Goal: Obtain resource: Download file/media

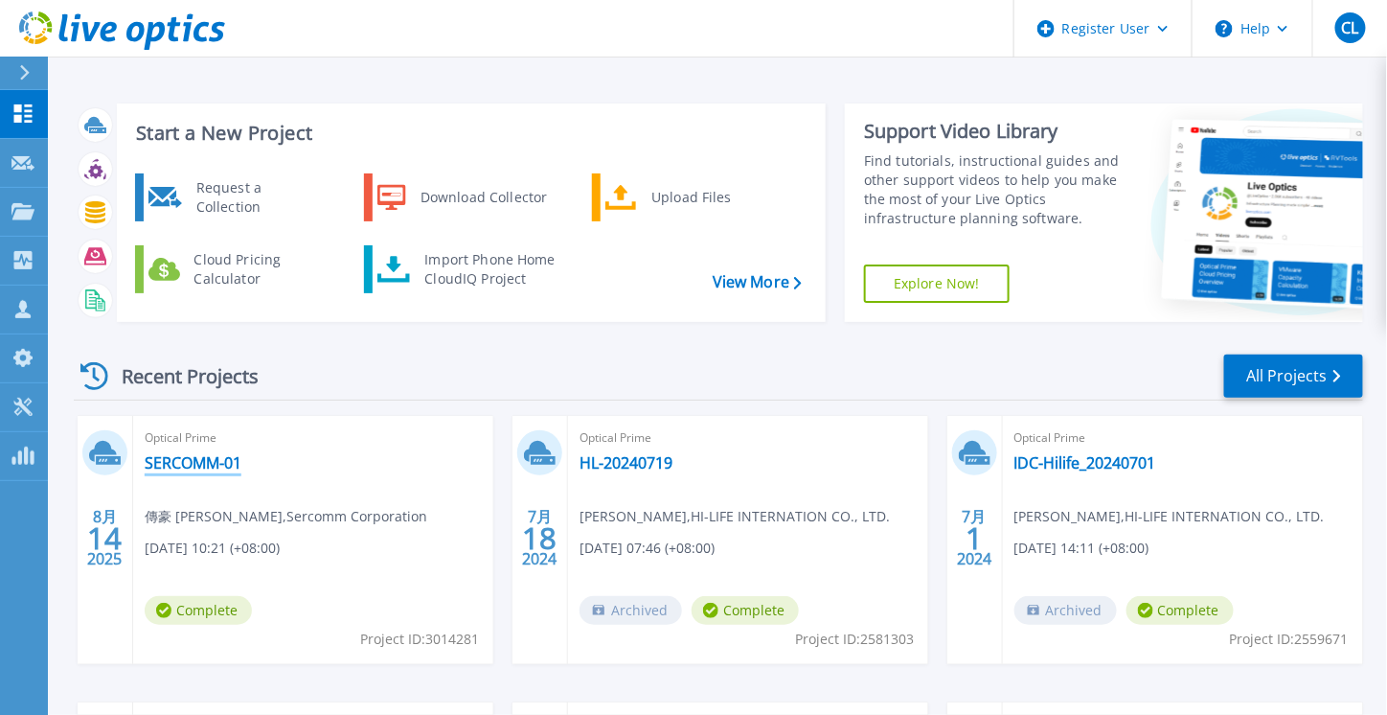
click at [184, 461] on link "SERCOMM-01" at bounding box center [193, 462] width 97 height 19
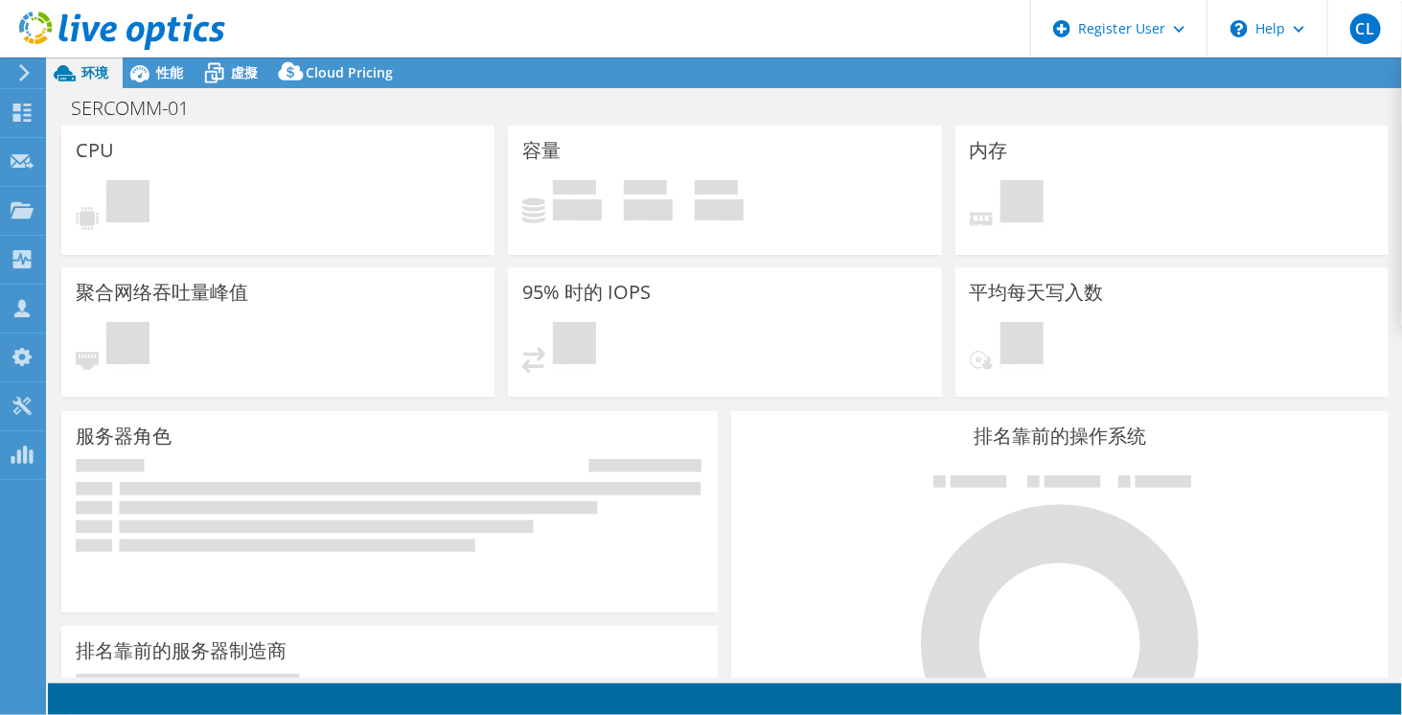
select select "[GEOGRAPHIC_DATA]"
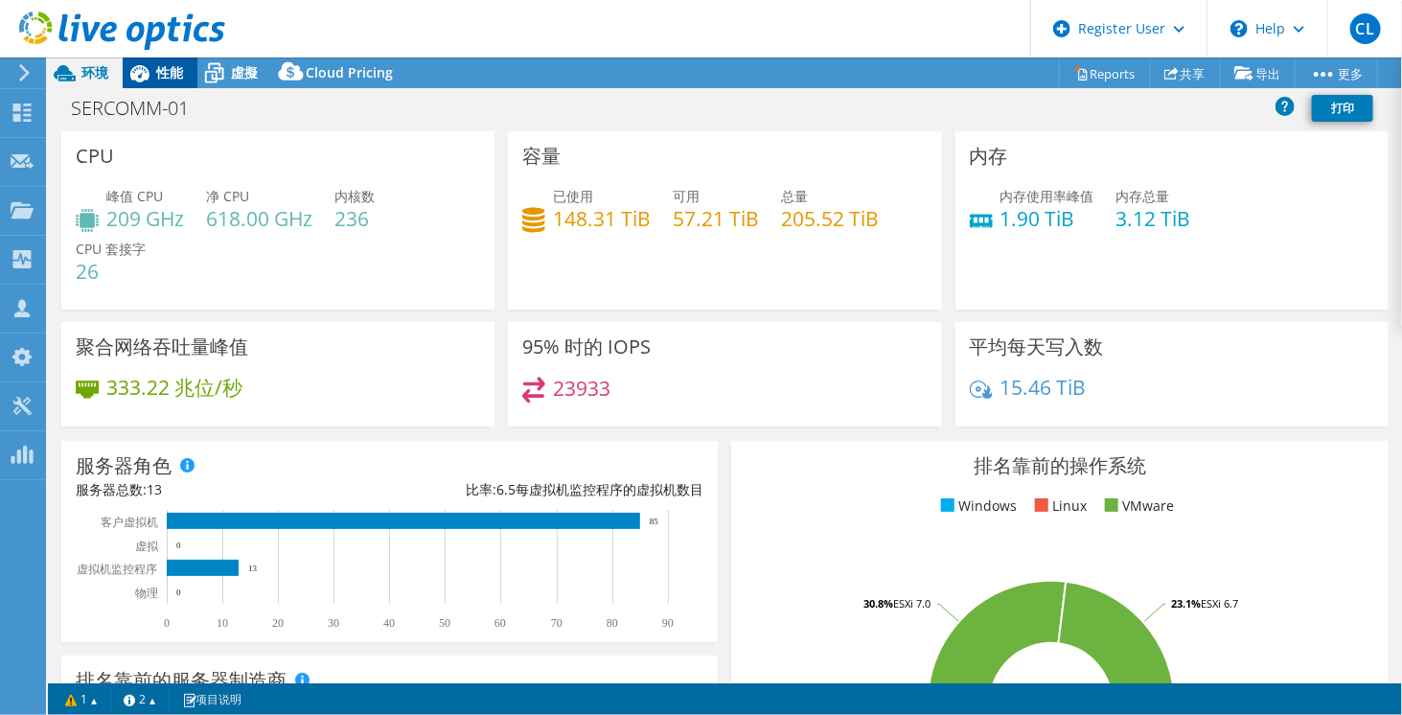
click at [143, 67] on icon at bounding box center [140, 74] width 34 height 34
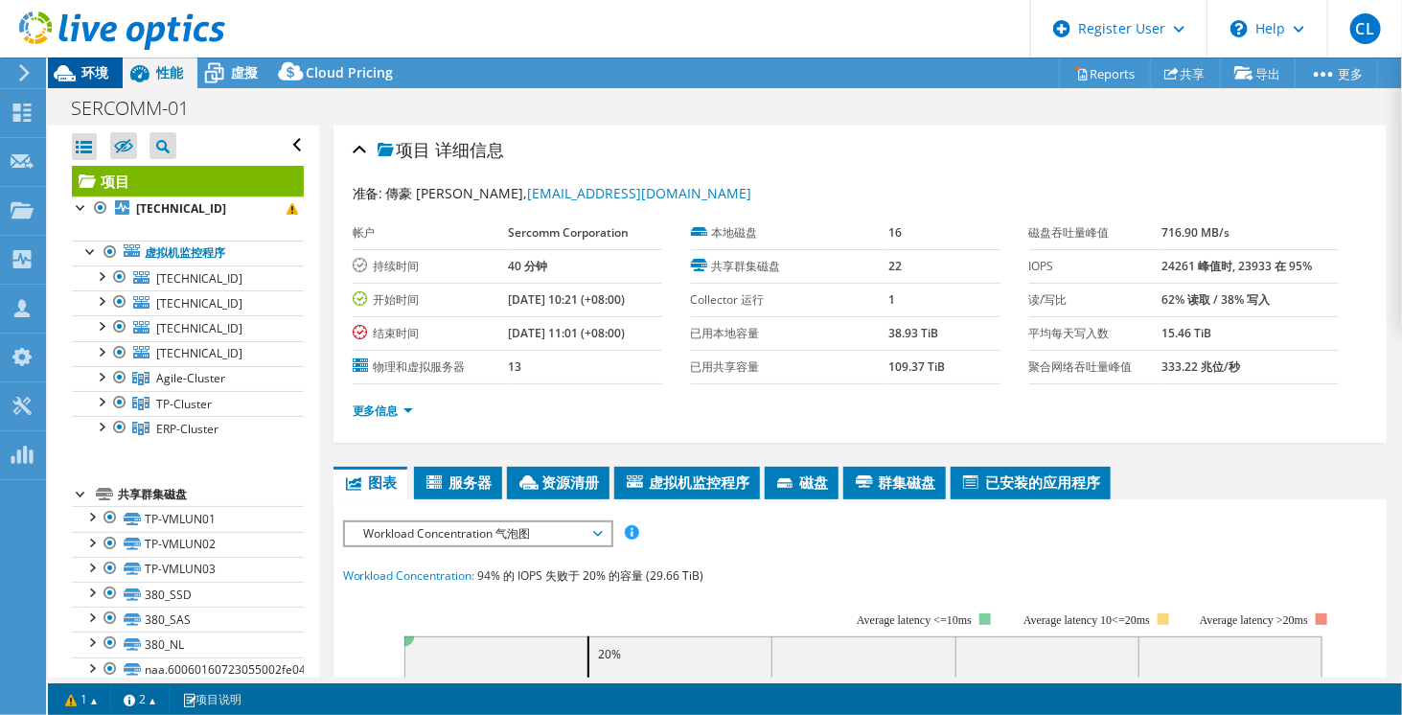
click at [89, 74] on span "环境" at bounding box center [94, 72] width 27 height 18
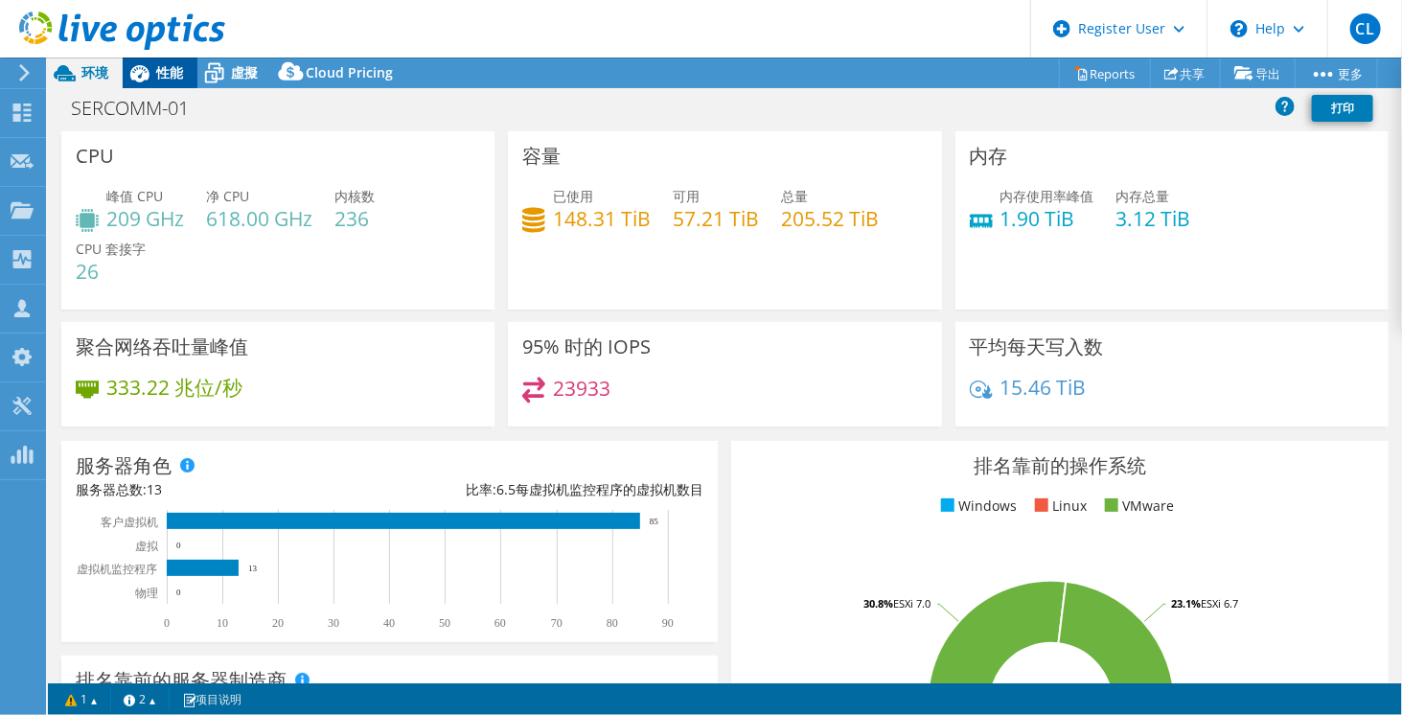
click at [142, 80] on icon at bounding box center [139, 73] width 19 height 17
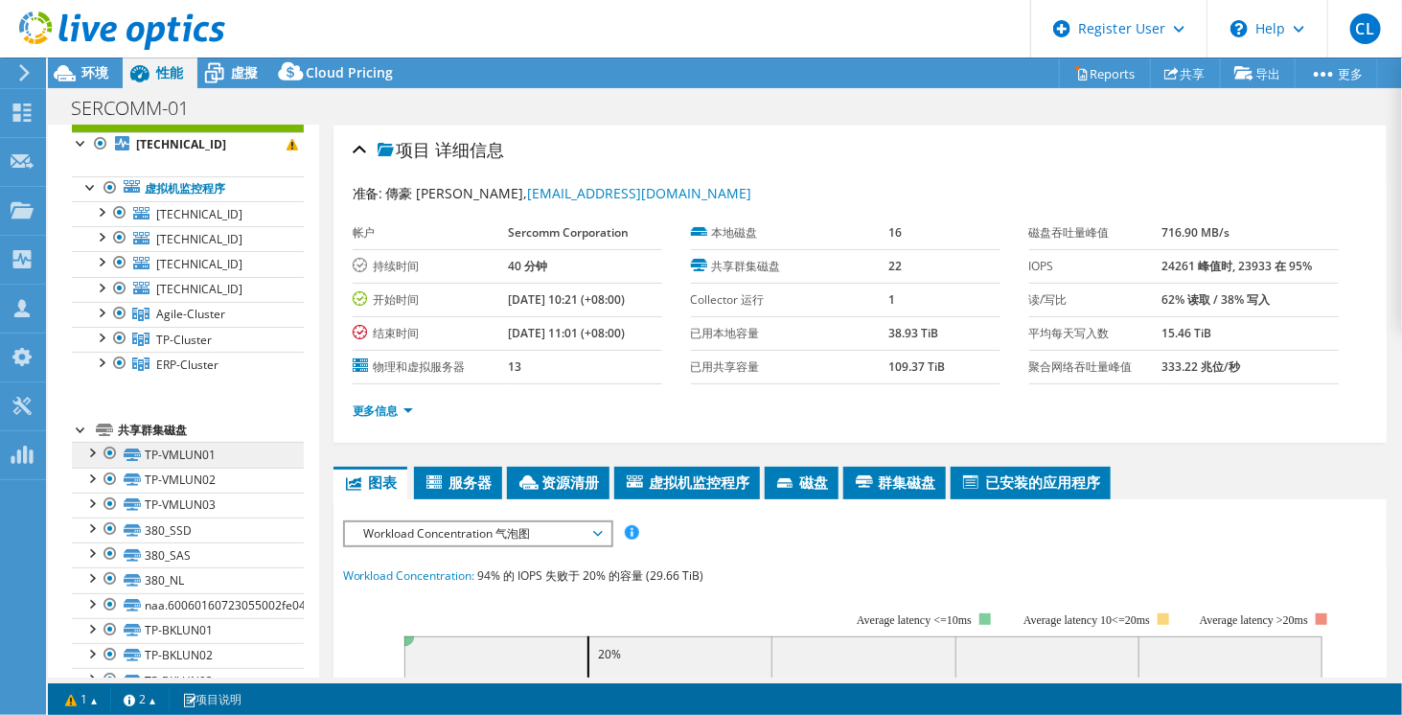
scroll to position [96, 0]
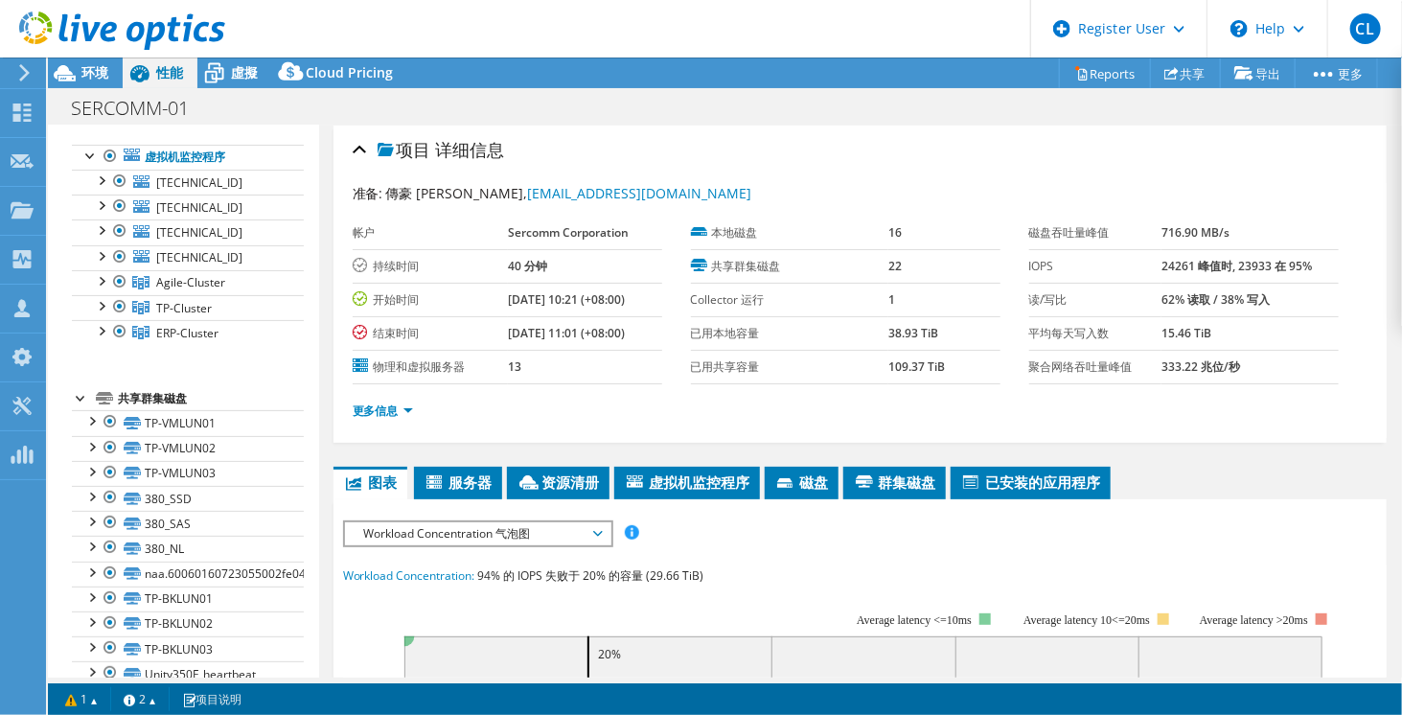
click at [1100, 336] on label "平均每天写入数" at bounding box center [1095, 333] width 133 height 19
click at [1124, 311] on td "读/写比" at bounding box center [1095, 300] width 133 height 34
drag, startPoint x: 1157, startPoint y: 231, endPoint x: 1143, endPoint y: 239, distance: 16.3
click at [1161, 233] on b "716.90 MB/s" at bounding box center [1195, 232] width 68 height 16
click at [1200, 198] on div "准备: 傳豪 [PERSON_NAME], [EMAIL_ADDRESS][DOMAIN_NAME]" at bounding box center [860, 194] width 1014 height 22
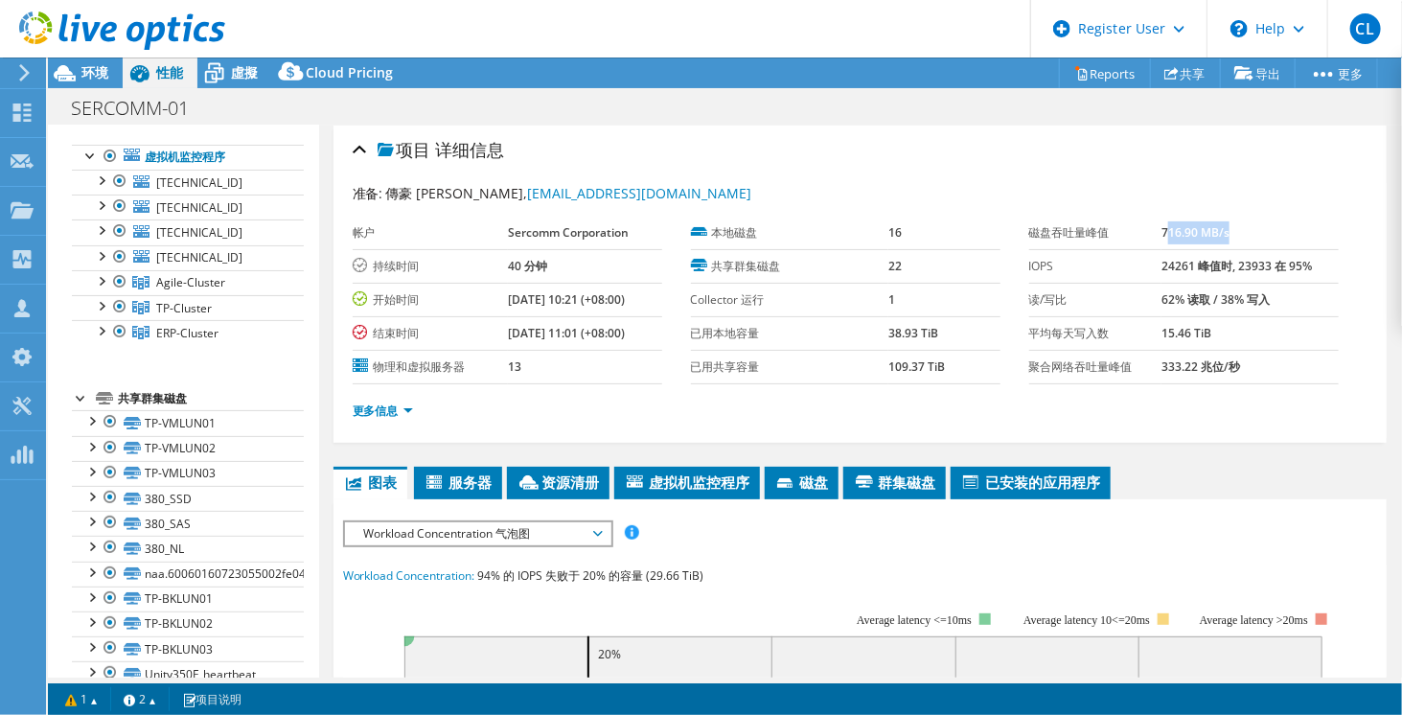
drag, startPoint x: 1154, startPoint y: 237, endPoint x: 1253, endPoint y: 223, distance: 99.6
click at [1253, 223] on td "716.90 MB/s" at bounding box center [1249, 234] width 176 height 34
click at [75, 64] on div "CL Dell 用户 [PERSON_NAME] [PERSON_NAME][EMAIL_ADDRESS][DOMAIN_NAME] Dell My Prof…" at bounding box center [701, 357] width 1402 height 715
click at [80, 70] on icon at bounding box center [65, 74] width 34 height 34
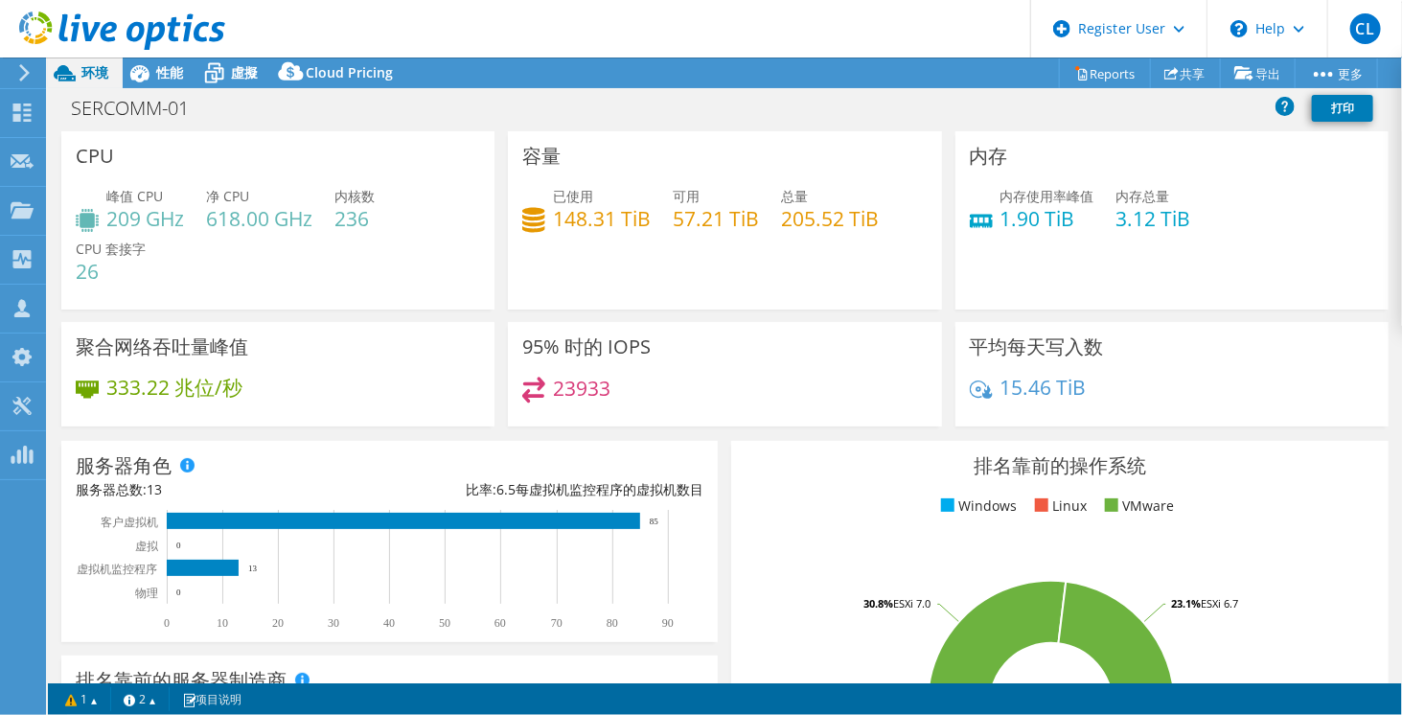
click at [862, 293] on div "容量 已使用 148.31 TiB 可用 57.21 TiB 总量 205.52 TiB" at bounding box center [724, 220] width 433 height 178
click at [343, 78] on span "Cloud Pricing" at bounding box center [349, 72] width 87 height 18
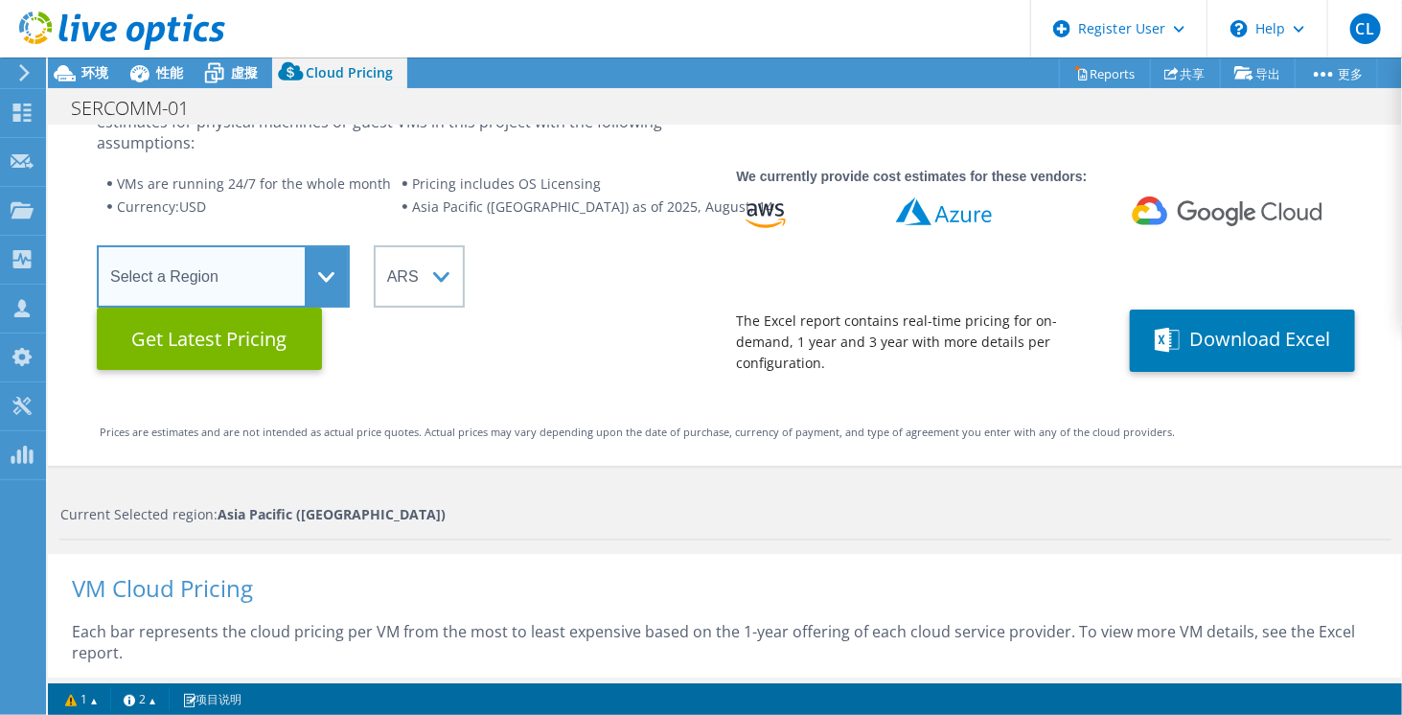
click at [226, 262] on select "Select a Region [GEOGRAPHIC_DATA] ([GEOGRAPHIC_DATA]) [GEOGRAPHIC_DATA] ([GEOGR…" at bounding box center [223, 276] width 253 height 62
select select "[GEOGRAPHIC_DATA]"
click at [97, 245] on select "Select a Region [GEOGRAPHIC_DATA] ([GEOGRAPHIC_DATA]) [GEOGRAPHIC_DATA] ([GEOGR…" at bounding box center [223, 276] width 253 height 62
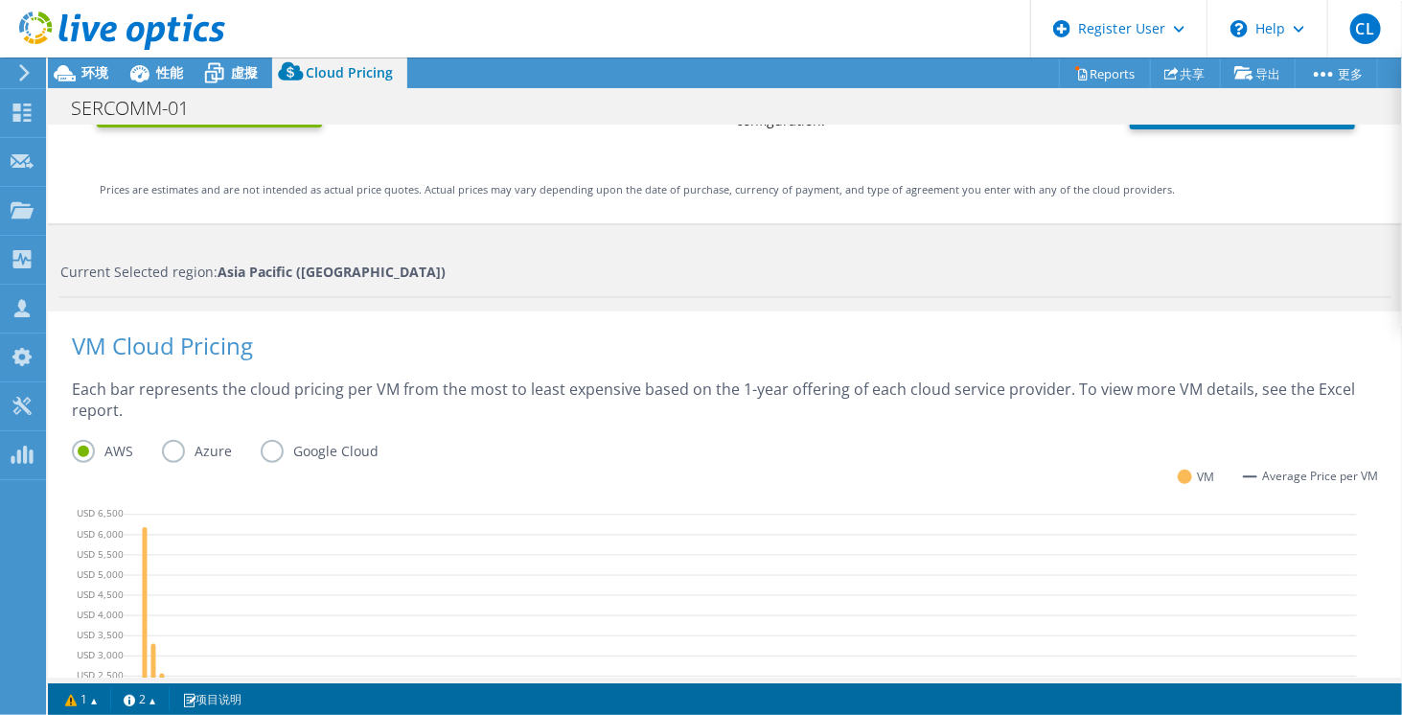
scroll to position [479, 0]
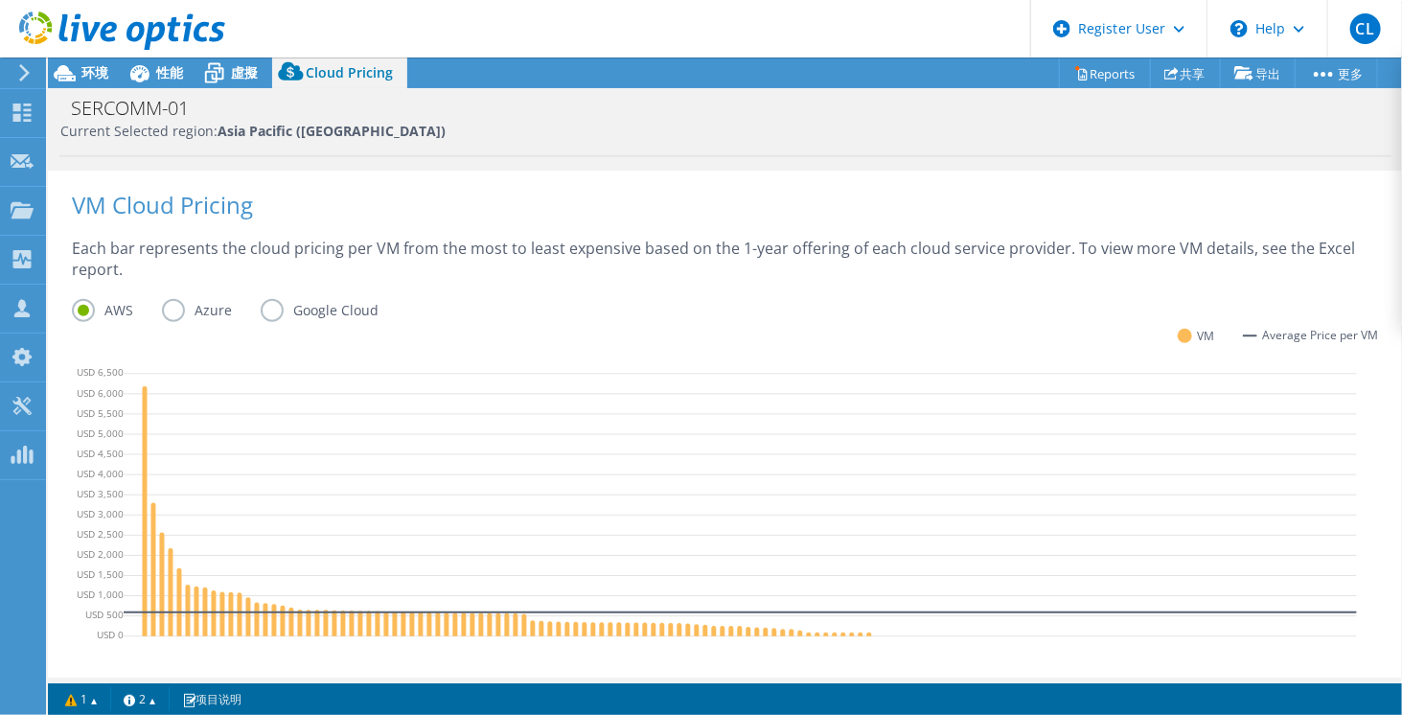
click at [176, 315] on label "Azure" at bounding box center [211, 310] width 99 height 23
click at [0, 0] on input "Azure" at bounding box center [0, 0] width 0 height 0
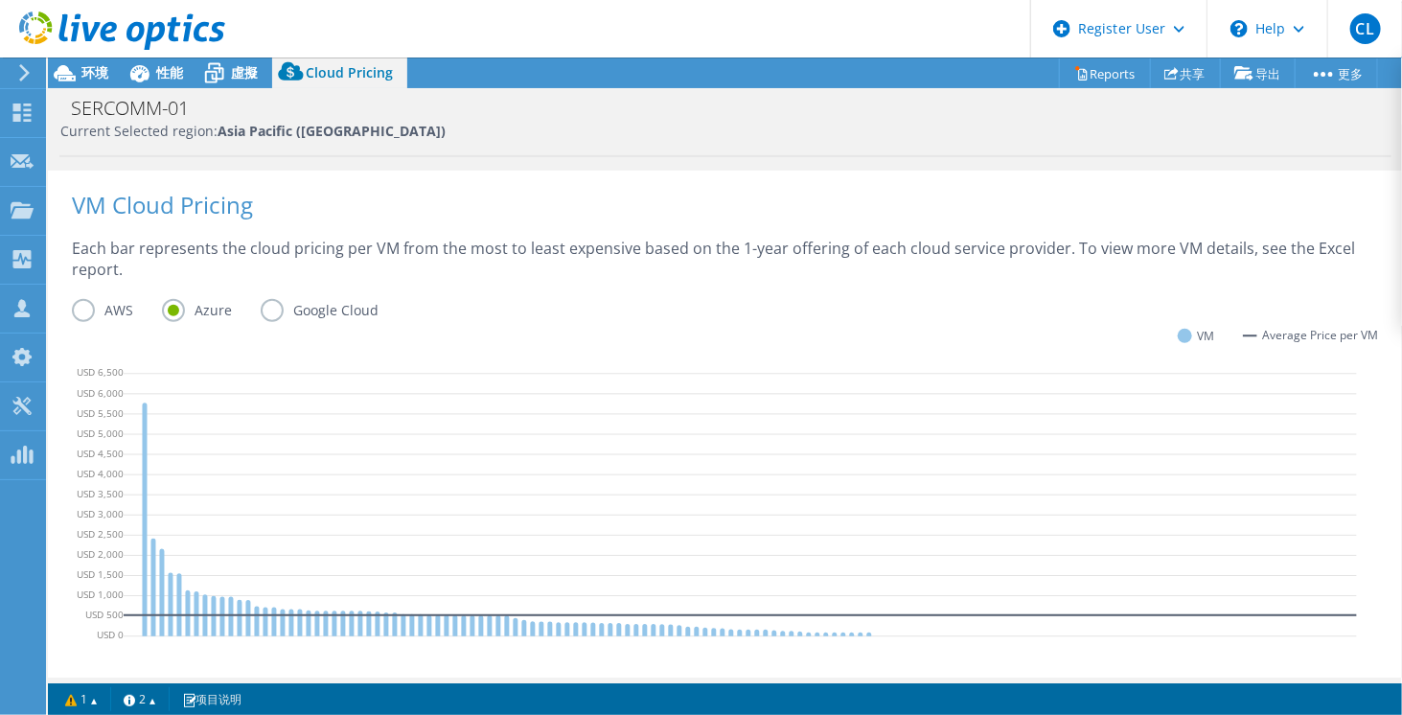
click at [338, 315] on label "Google Cloud" at bounding box center [334, 310] width 147 height 23
click at [0, 0] on input "Google Cloud" at bounding box center [0, 0] width 0 height 0
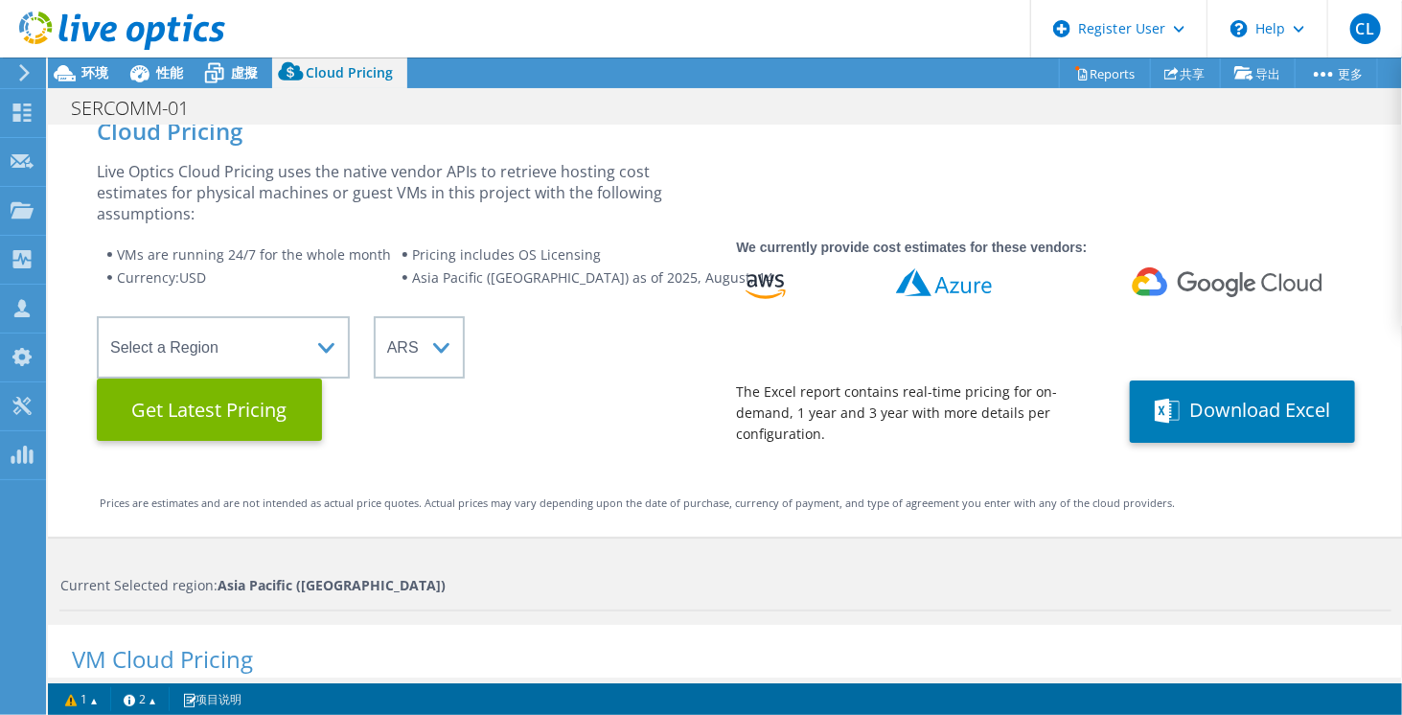
scroll to position [0, 0]
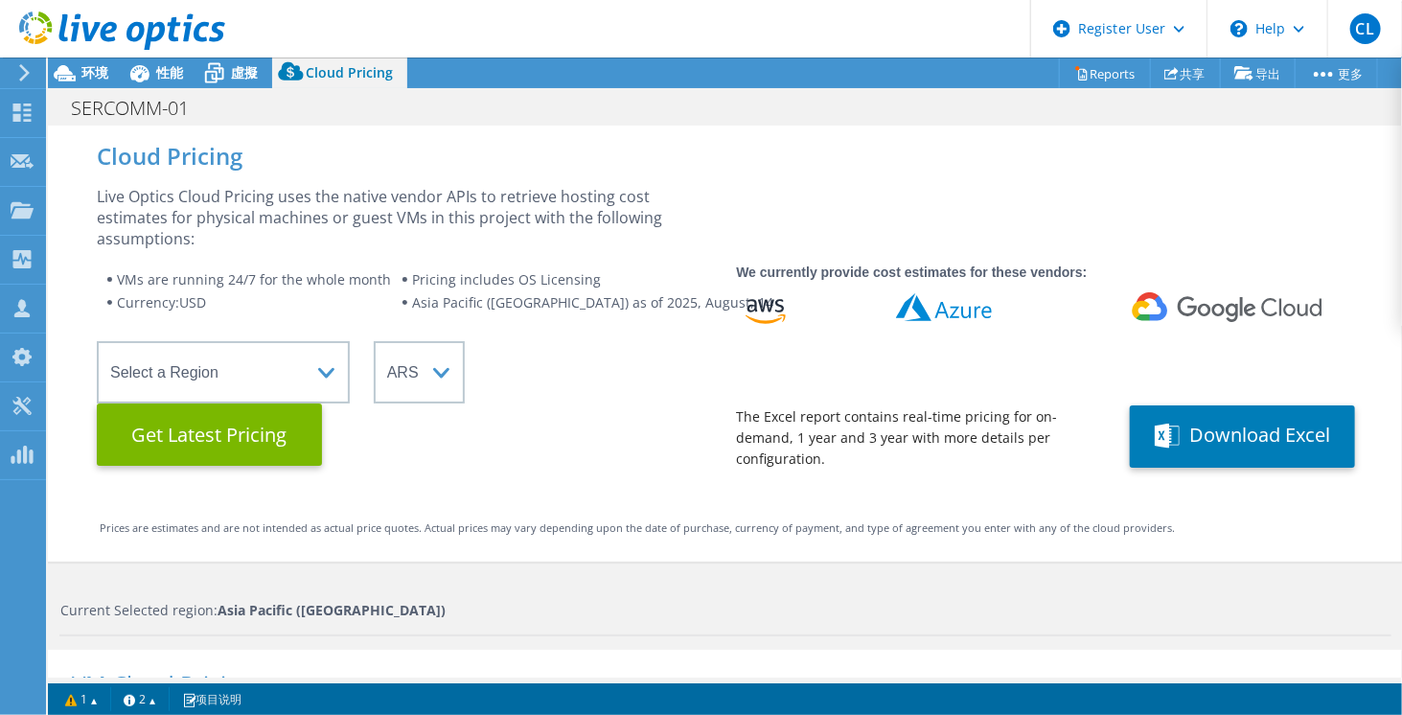
drag, startPoint x: 91, startPoint y: 81, endPoint x: 155, endPoint y: 91, distance: 64.9
click at [94, 83] on div "环境" at bounding box center [85, 72] width 75 height 31
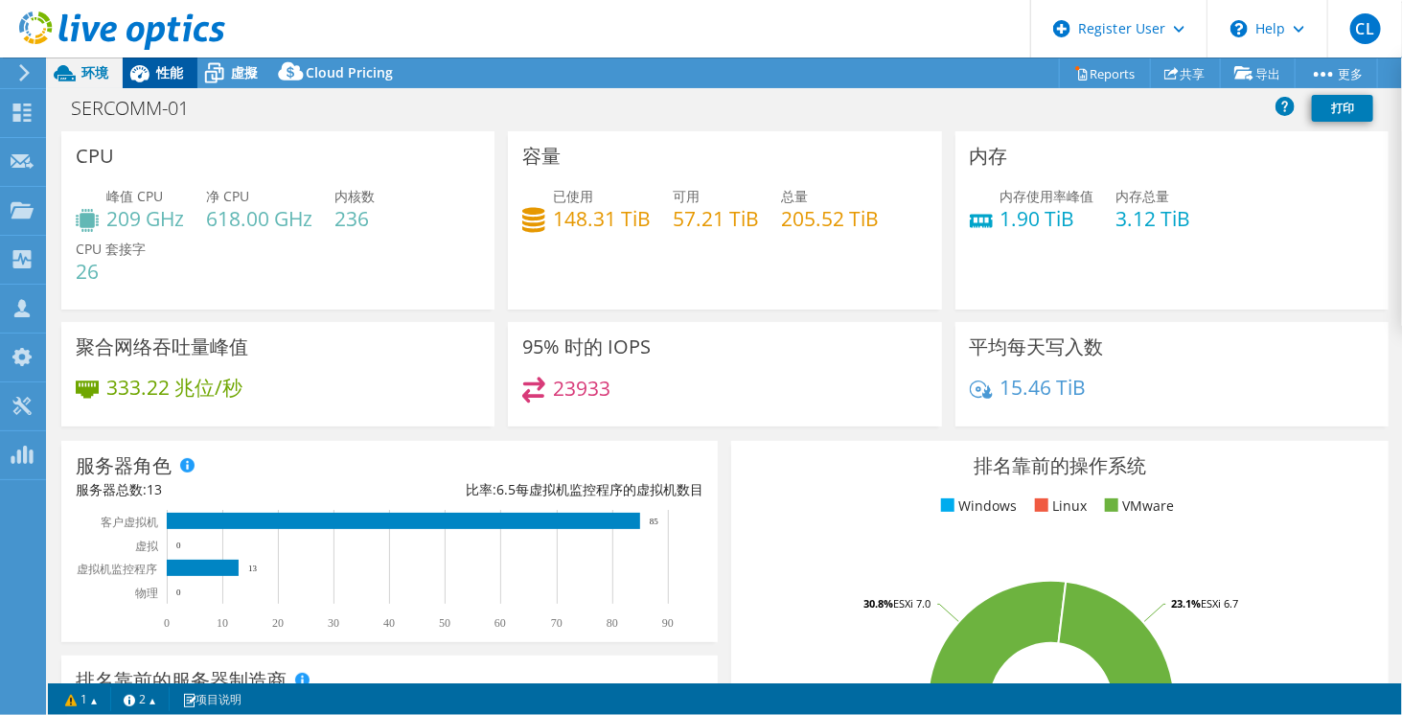
click at [153, 84] on icon at bounding box center [140, 74] width 34 height 34
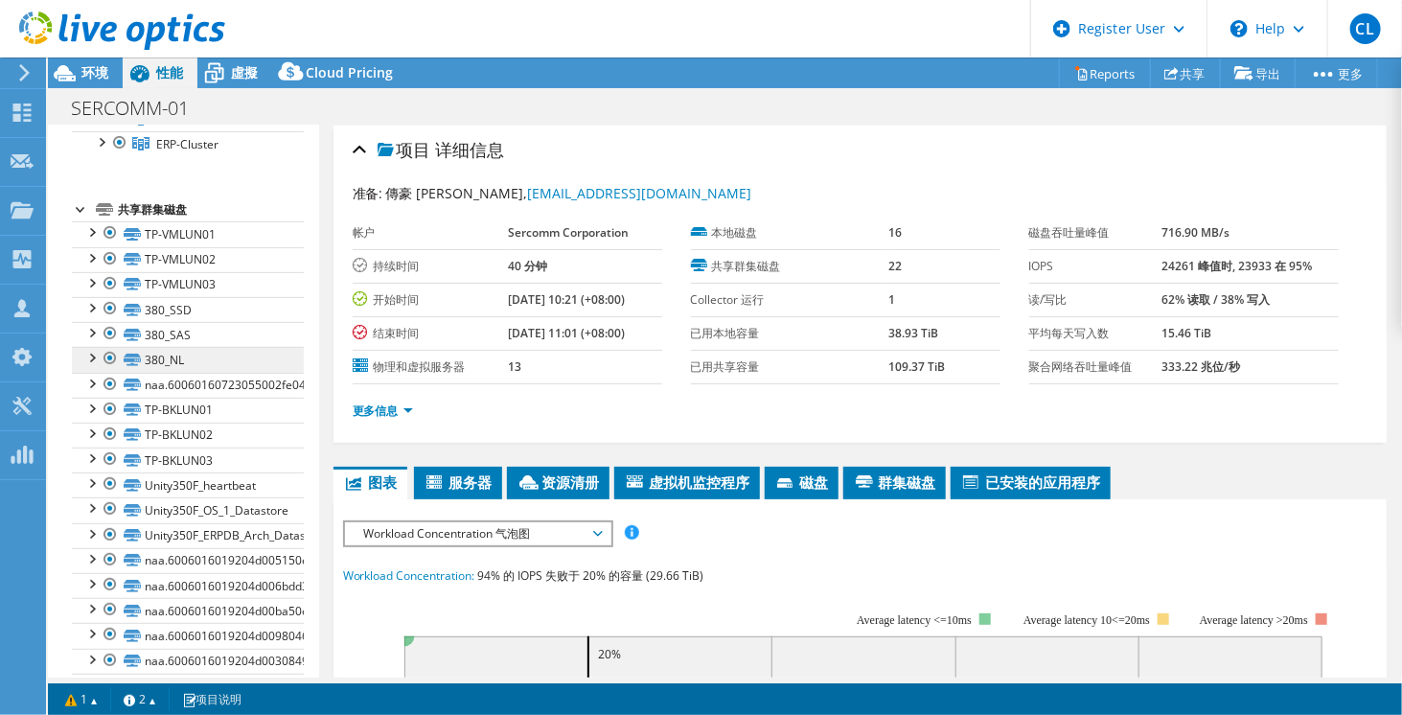
scroll to position [287, 0]
click at [100, 76] on span "环境" at bounding box center [94, 72] width 27 height 18
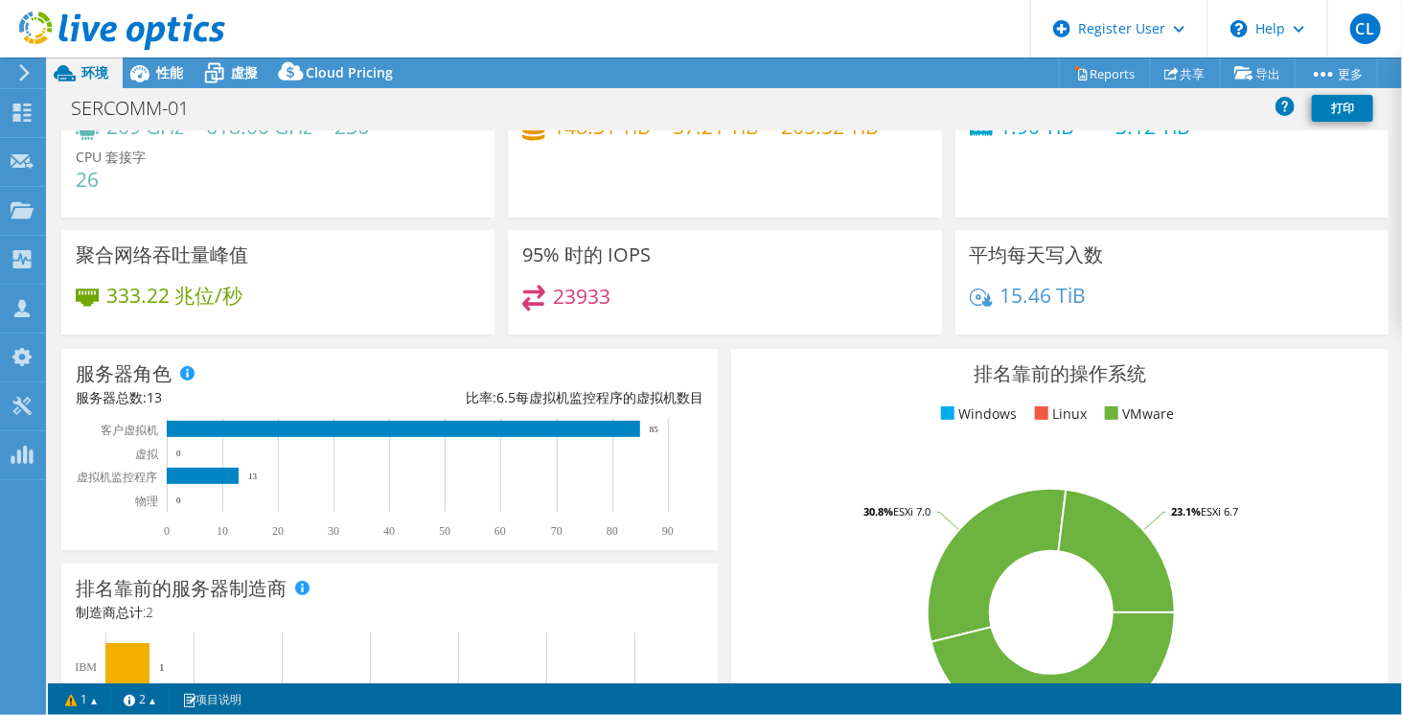
scroll to position [89, 0]
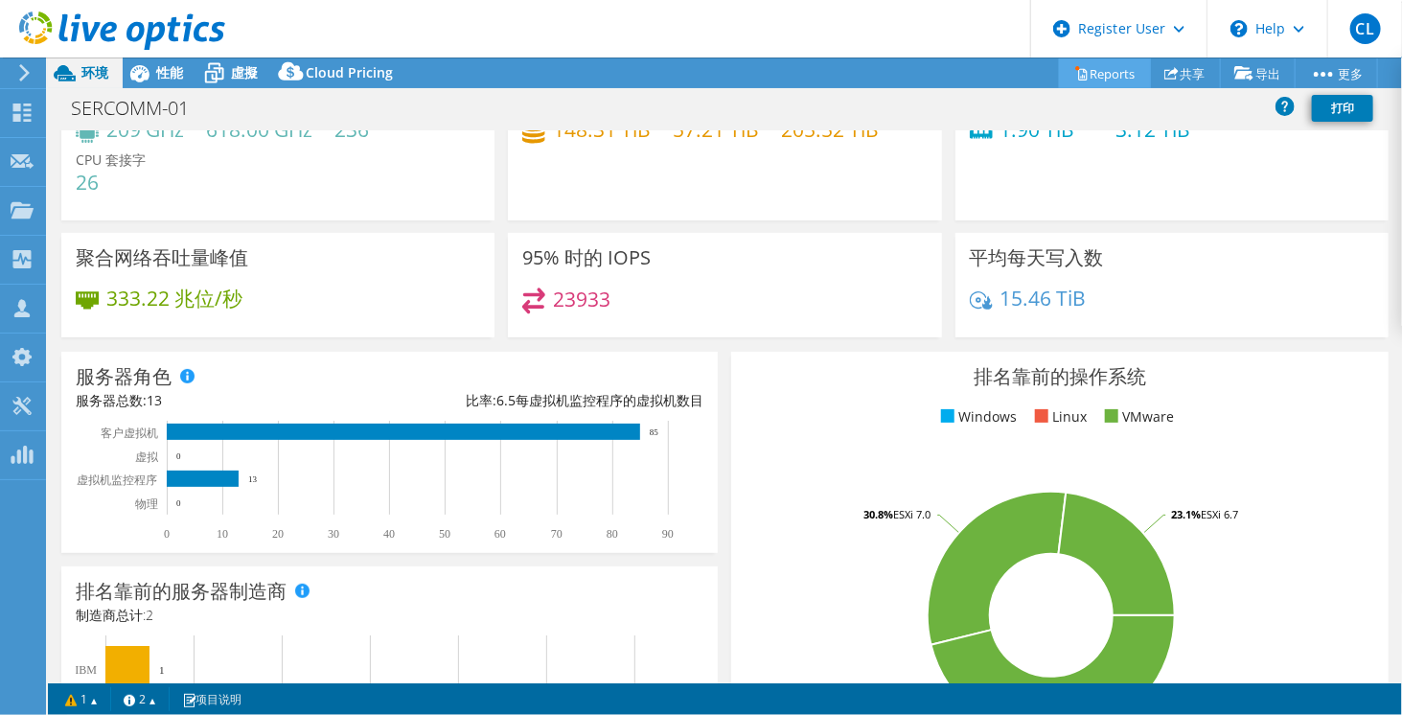
click at [1100, 68] on link "Reports" at bounding box center [1105, 73] width 92 height 30
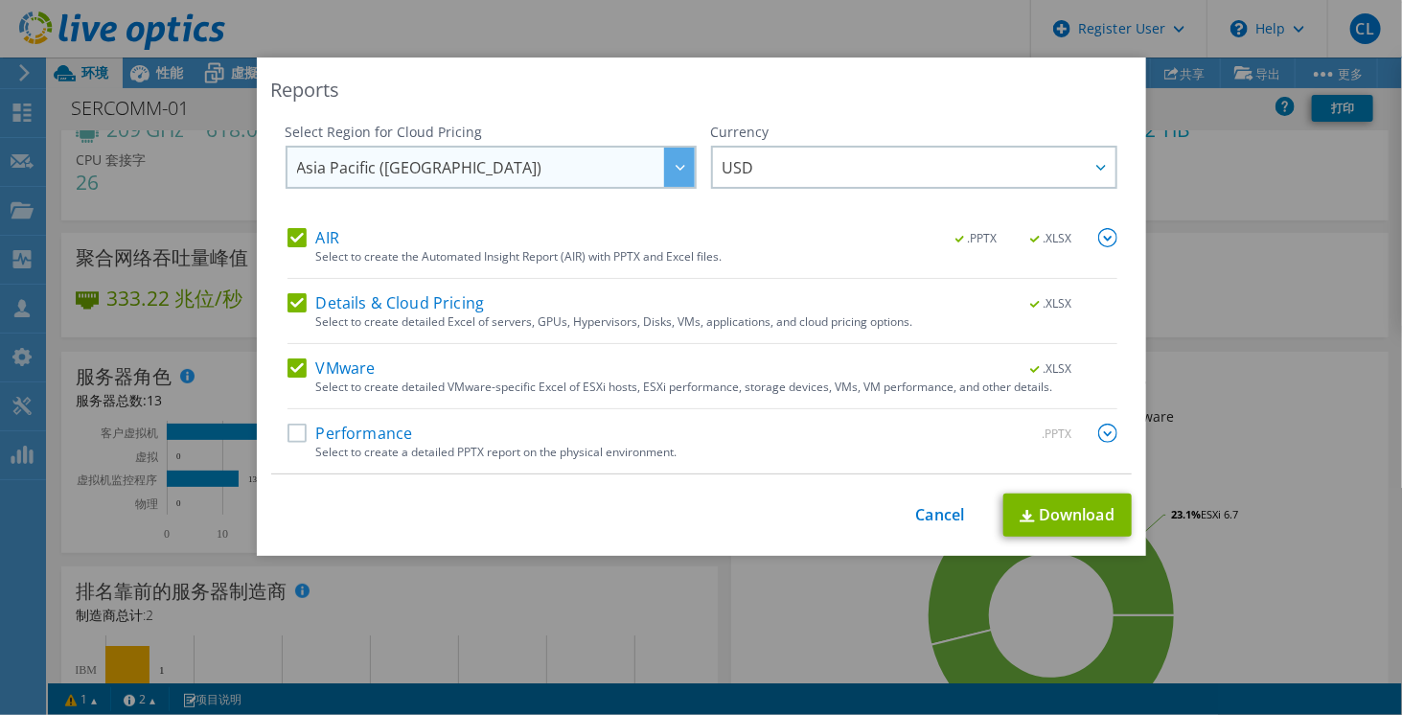
click at [640, 170] on span "Asia Pacific ([GEOGRAPHIC_DATA])" at bounding box center [496, 167] width 398 height 39
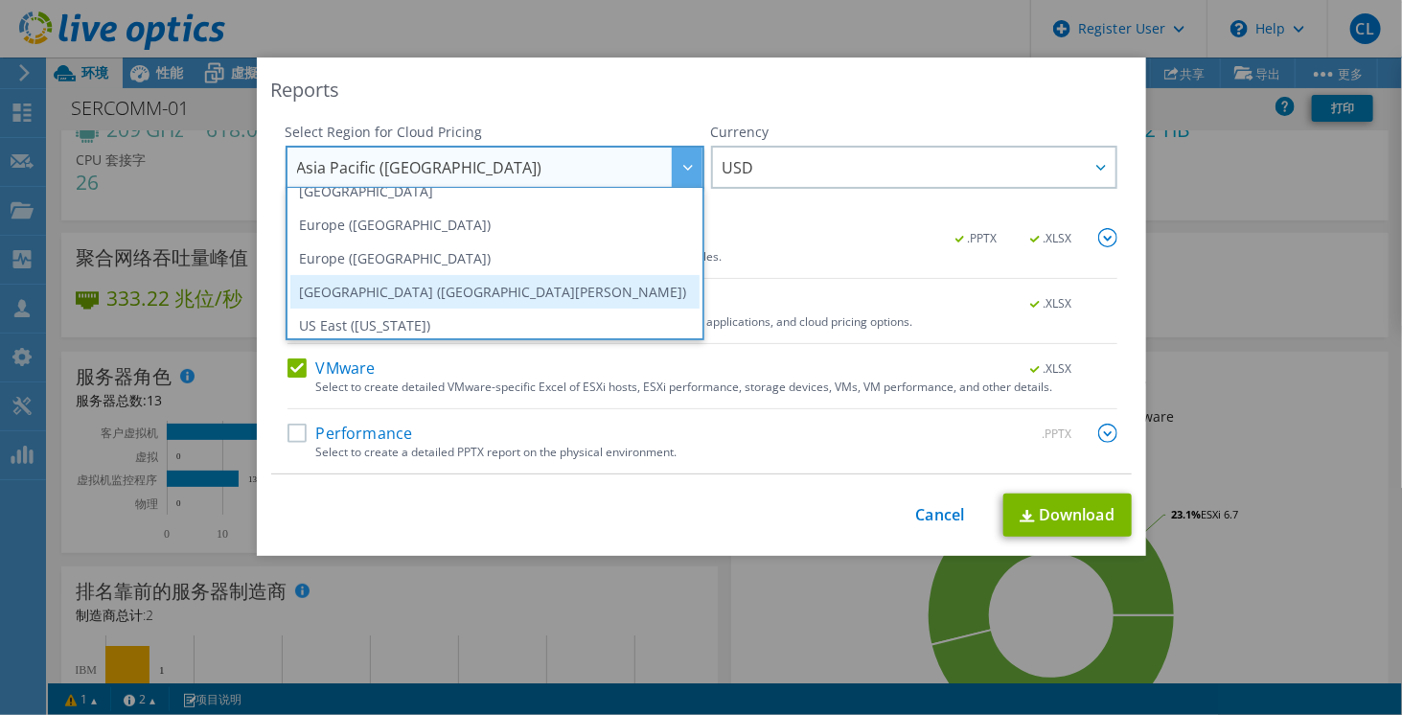
scroll to position [258, 0]
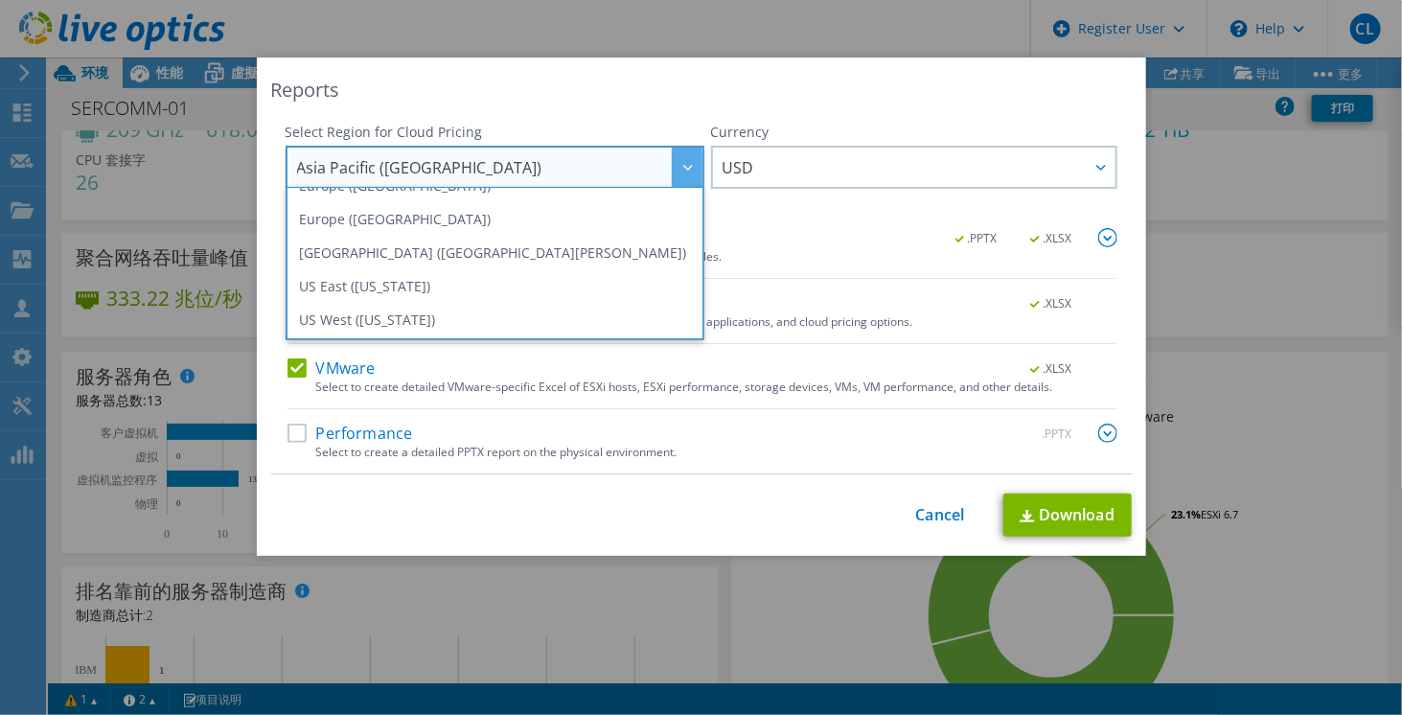
click at [606, 87] on div "Reports" at bounding box center [701, 90] width 860 height 27
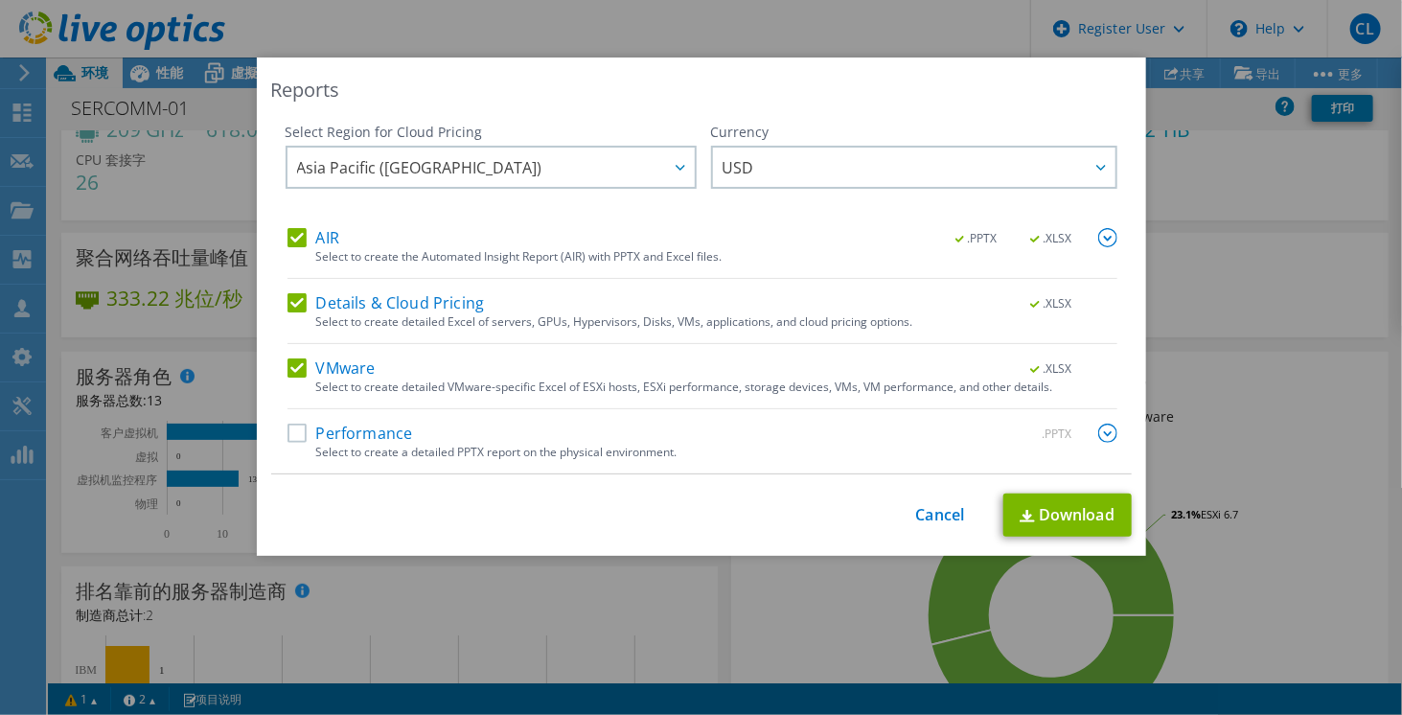
click at [293, 441] on div "Performance .PPTX" at bounding box center [702, 434] width 830 height 22
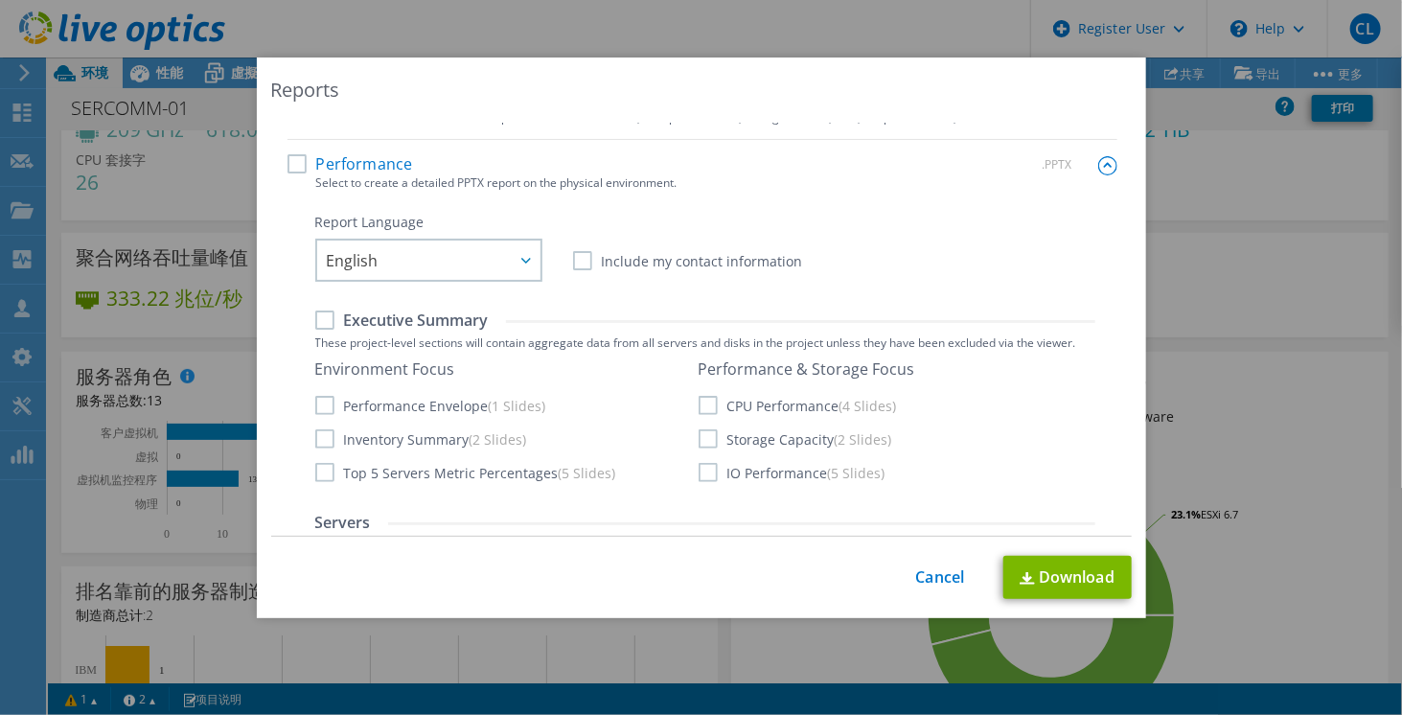
scroll to position [287, 0]
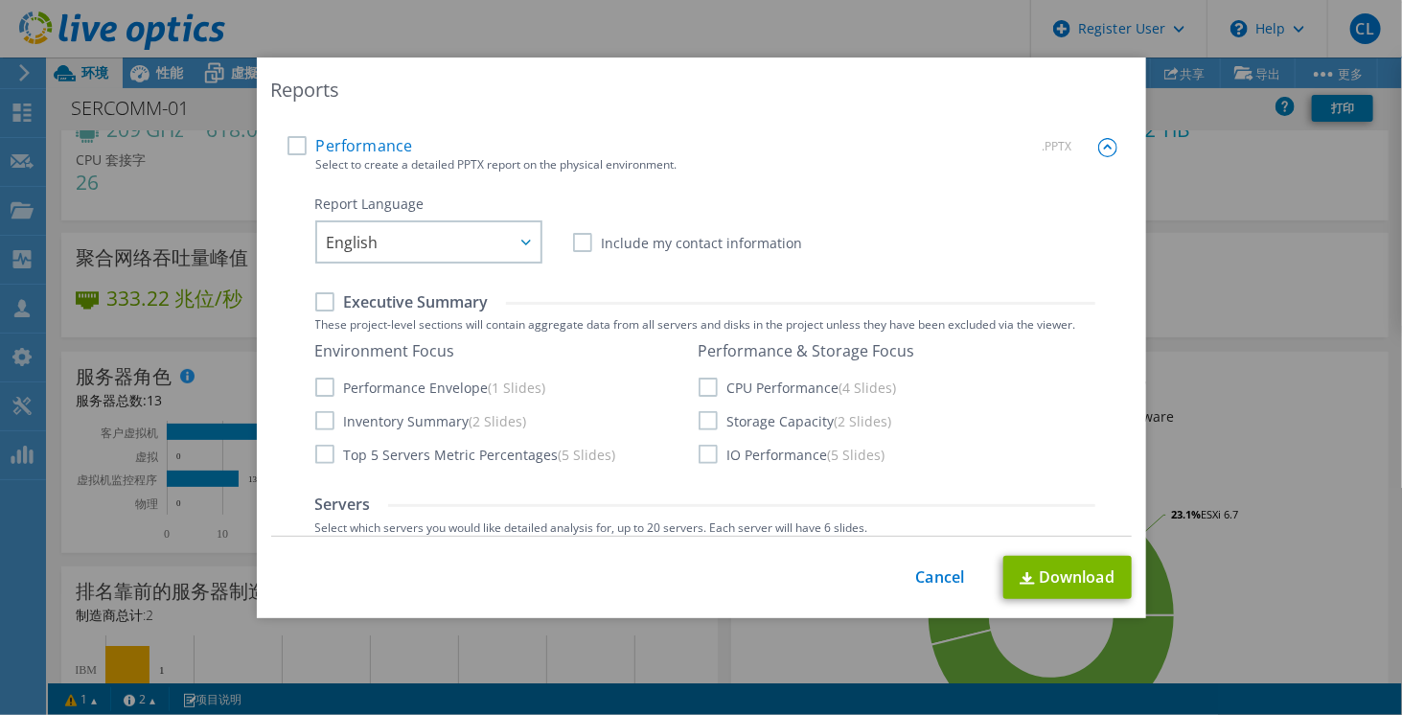
click at [297, 152] on label "Performance" at bounding box center [349, 145] width 125 height 19
click at [0, 0] on input "Performance" at bounding box center [0, 0] width 0 height 0
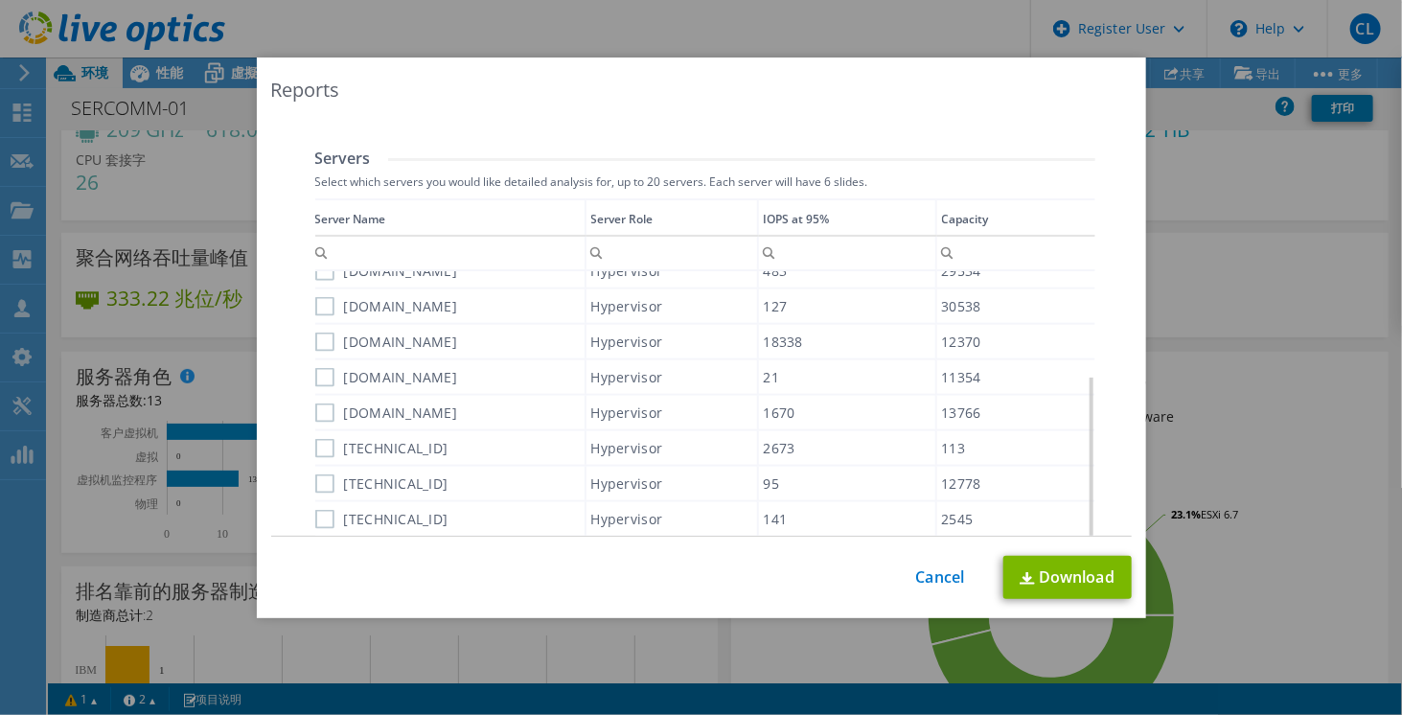
scroll to position [671, 0]
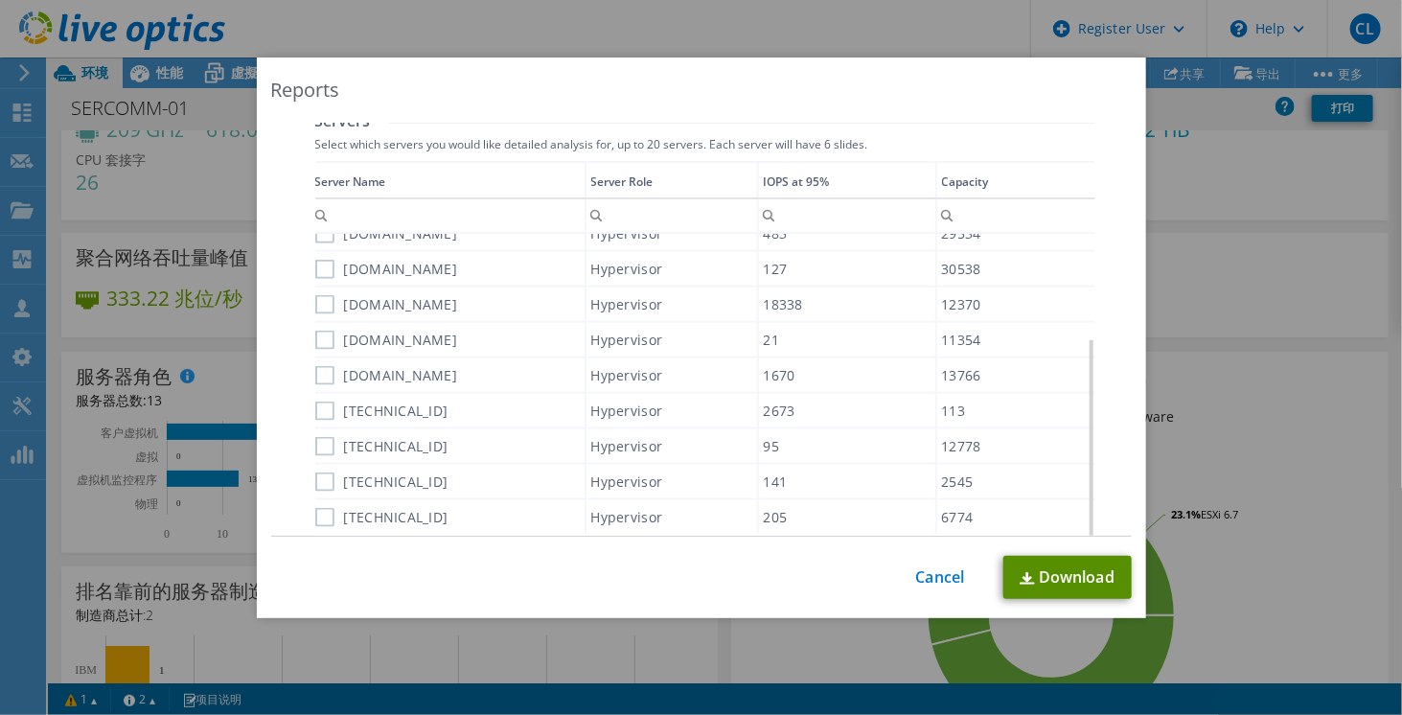
click at [1077, 589] on link "Download" at bounding box center [1067, 577] width 128 height 43
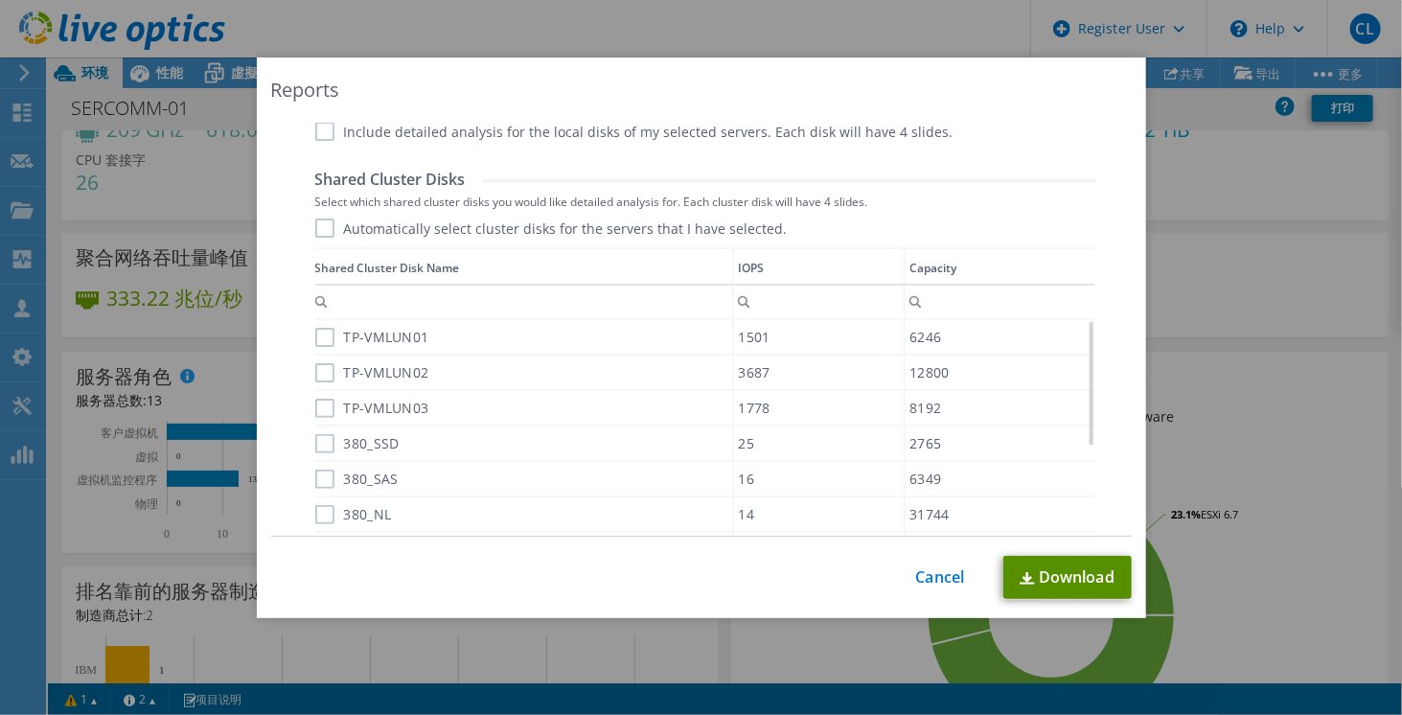
scroll to position [1155, 0]
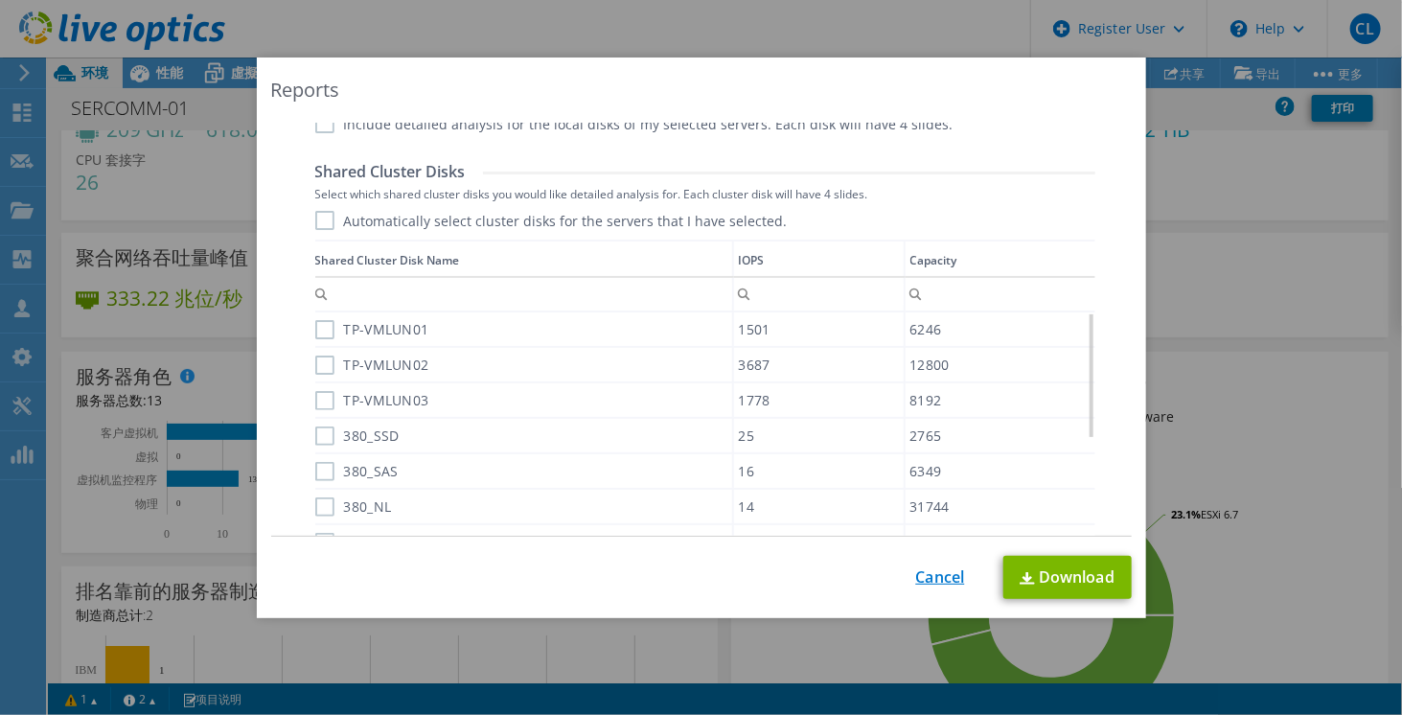
click at [932, 581] on link "Cancel" at bounding box center [940, 577] width 49 height 18
